Goal: Task Accomplishment & Management: Complete application form

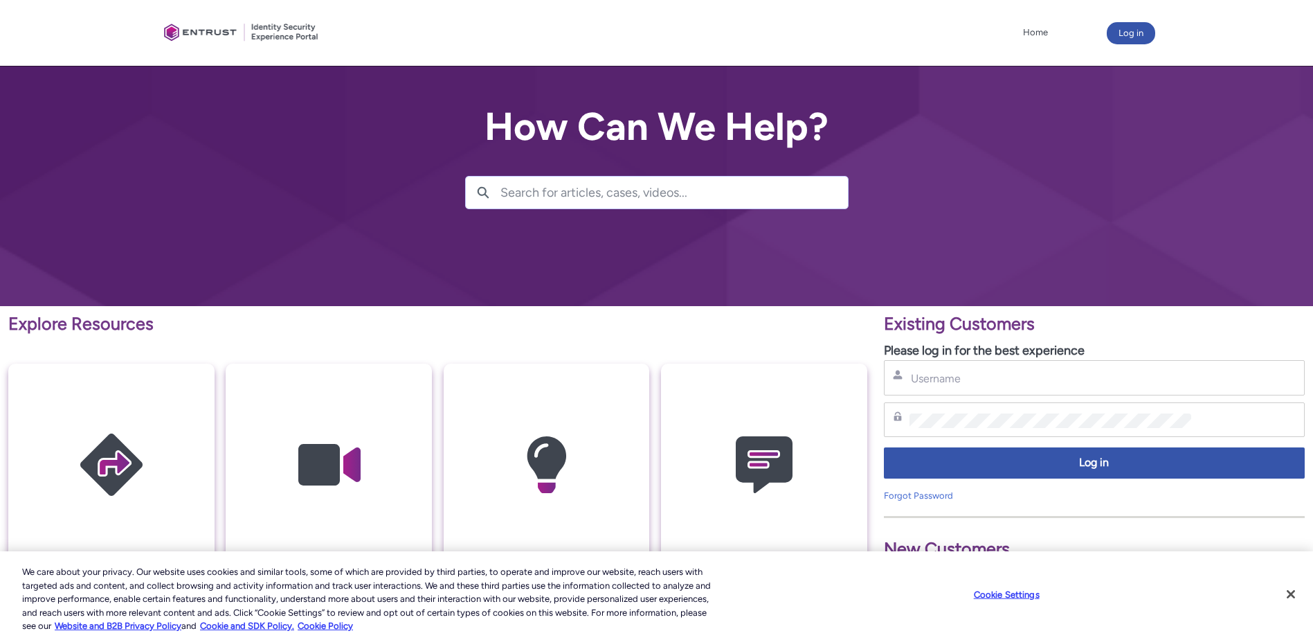
scroll to position [69, 0]
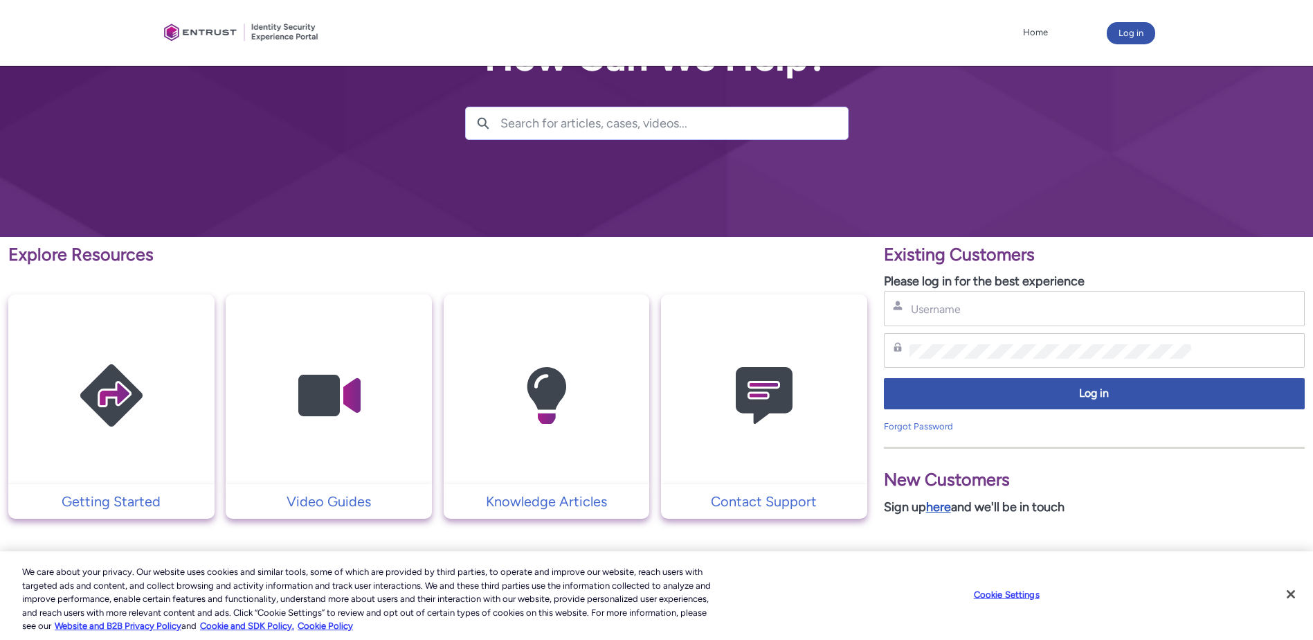
click at [944, 505] on link "here" at bounding box center [938, 506] width 25 height 15
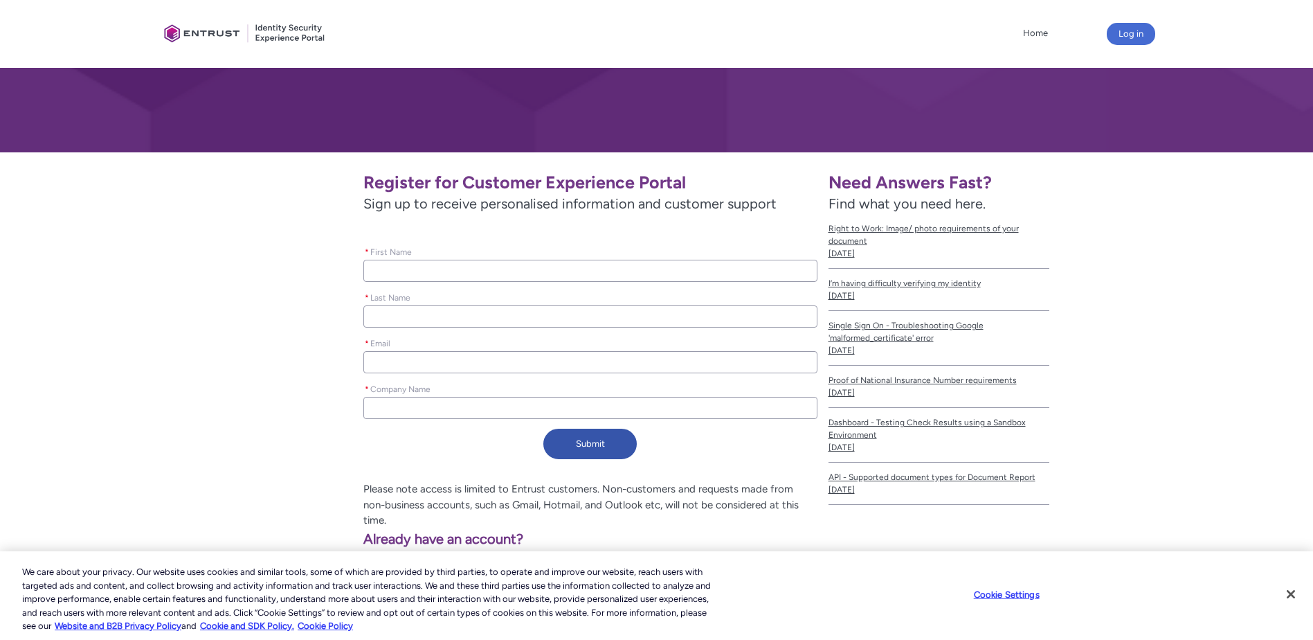
scroll to position [182, 0]
